Goal: Task Accomplishment & Management: Manage account settings

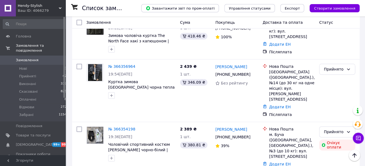
scroll to position [117, 0]
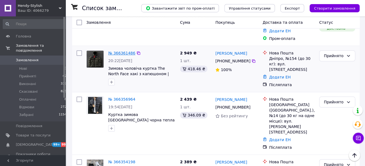
click at [123, 51] on link "№ 366361486" at bounding box center [121, 53] width 27 height 4
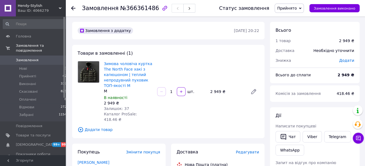
click at [43, 63] on link "Замовлення 0" at bounding box center [35, 59] width 70 height 9
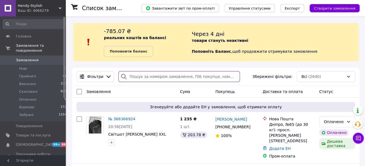
click at [135, 76] on input "search" at bounding box center [178, 76] width 121 height 11
paste input "+380962270637"
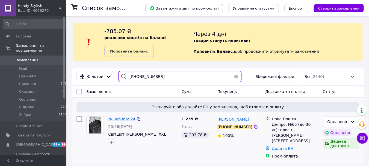
type input "+380962270637"
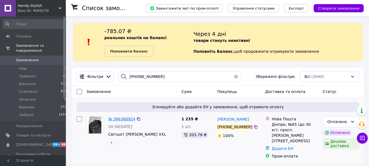
click at [127, 118] on span "№ 366366924" at bounding box center [121, 119] width 27 height 4
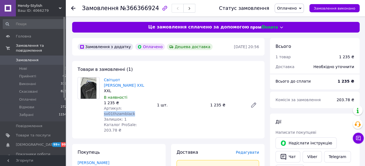
drag, startPoint x: 152, startPoint y: 109, endPoint x: 121, endPoint y: 109, distance: 31.1
click at [121, 109] on div "Артикул: sv01thzamblack" at bounding box center [128, 110] width 49 height 11
copy span "sv01thzamblack"
click at [40, 61] on span "Замовлення" at bounding box center [33, 60] width 35 height 5
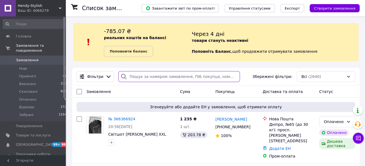
click at [158, 78] on input "search" at bounding box center [178, 76] width 121 height 11
paste input "+380668688020"
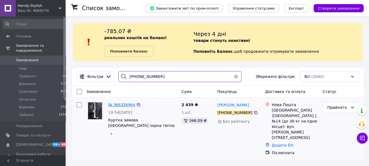
type input "+380668688020"
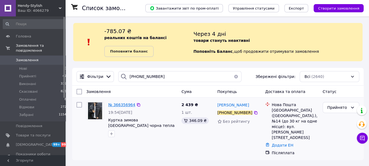
click at [125, 104] on span "№ 366356964" at bounding box center [121, 104] width 27 height 4
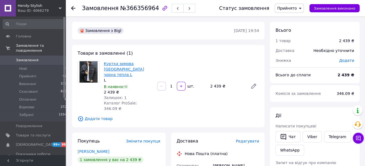
click at [134, 67] on link "Куртка зимова Stone Island чорна тепла L" at bounding box center [124, 68] width 40 height 15
click at [40, 147] on span "[DEMOGRAPHIC_DATA]" at bounding box center [33, 144] width 35 height 5
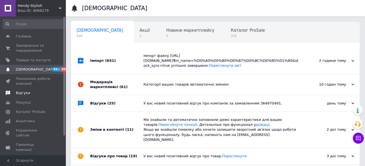
click at [31, 93] on span "Відгуки" at bounding box center [33, 92] width 35 height 5
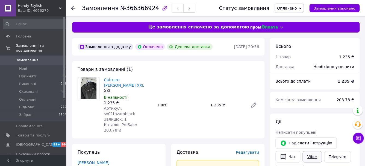
click at [308, 156] on link "Viber" at bounding box center [311, 156] width 19 height 11
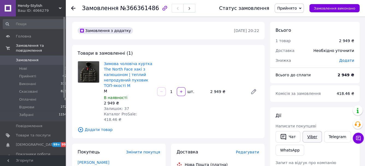
click at [311, 136] on link "Viber" at bounding box center [311, 136] width 19 height 11
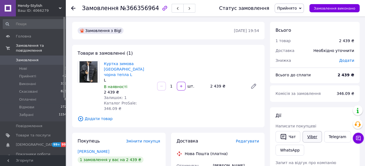
click at [312, 138] on link "Viber" at bounding box center [311, 136] width 19 height 11
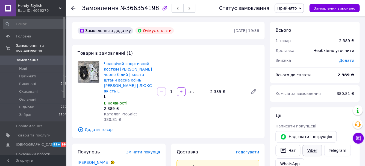
click at [308, 150] on link "Viber" at bounding box center [311, 149] width 19 height 11
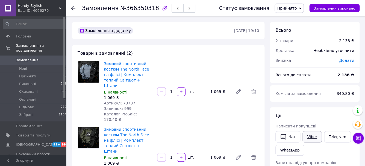
click at [314, 136] on link "Viber" at bounding box center [311, 136] width 19 height 11
click at [39, 144] on span "[DEMOGRAPHIC_DATA]" at bounding box center [33, 144] width 35 height 5
